Goal: Task Accomplishment & Management: Use online tool/utility

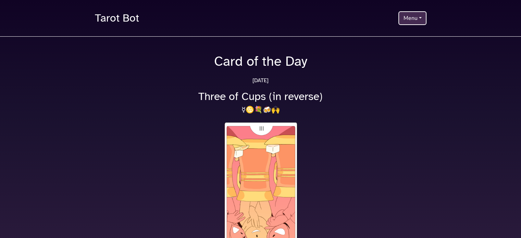
click at [125, 18] on link "Tarot Bot" at bounding box center [117, 18] width 44 height 20
click at [107, 16] on link "Tarot Bot" at bounding box center [117, 18] width 44 height 20
click at [403, 18] on button "Menu" at bounding box center [412, 18] width 28 height 14
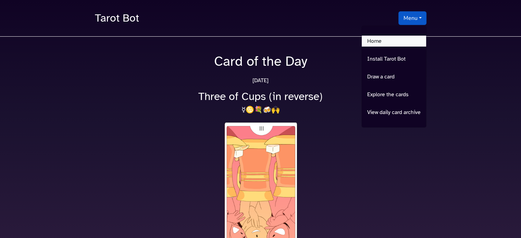
click at [394, 40] on link "Home" at bounding box center [394, 41] width 64 height 11
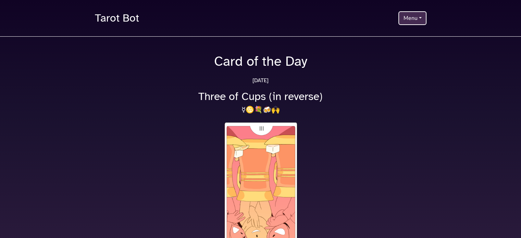
click at [408, 14] on button "Menu" at bounding box center [412, 18] width 28 height 14
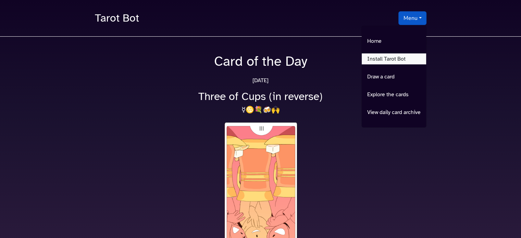
click at [401, 58] on link "Install Tarot Bot" at bounding box center [394, 58] width 64 height 11
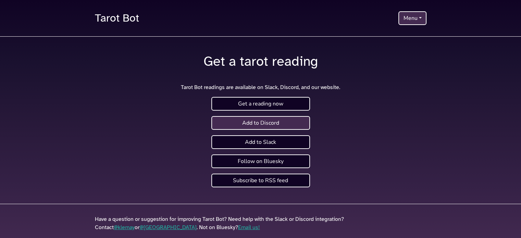
click at [266, 124] on link "Add to Discord" at bounding box center [260, 123] width 99 height 14
